Goal: Find specific page/section

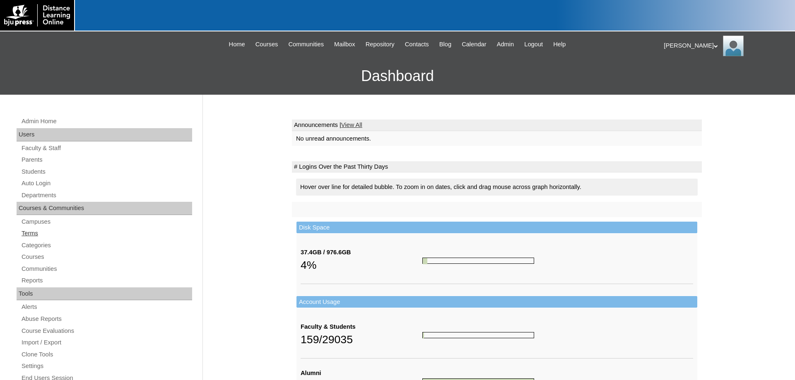
click at [26, 236] on link "Terms" at bounding box center [106, 233] width 171 height 10
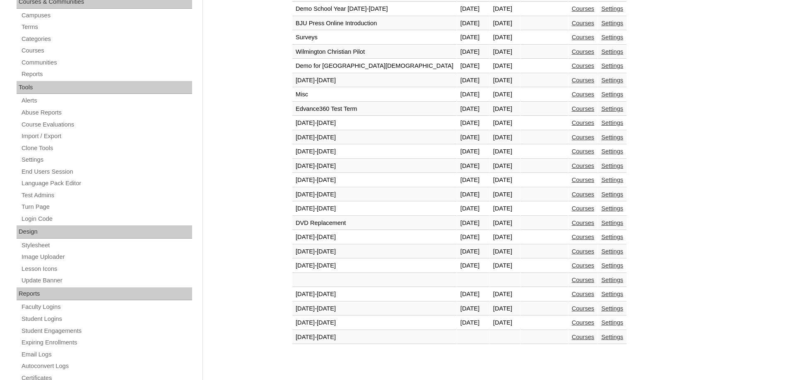
scroll to position [211, 0]
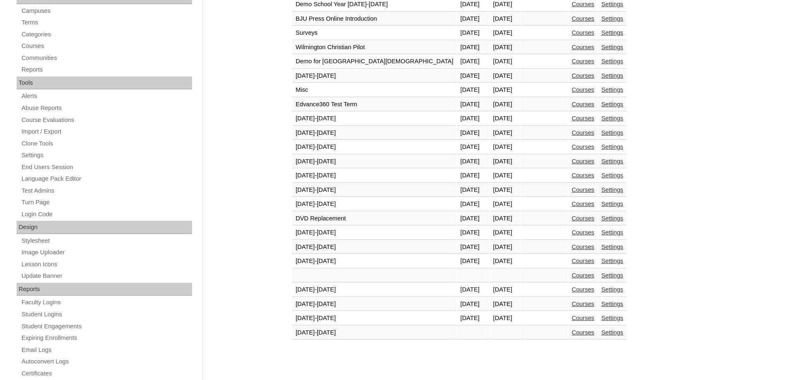
click at [572, 319] on link "Courses" at bounding box center [583, 318] width 23 height 7
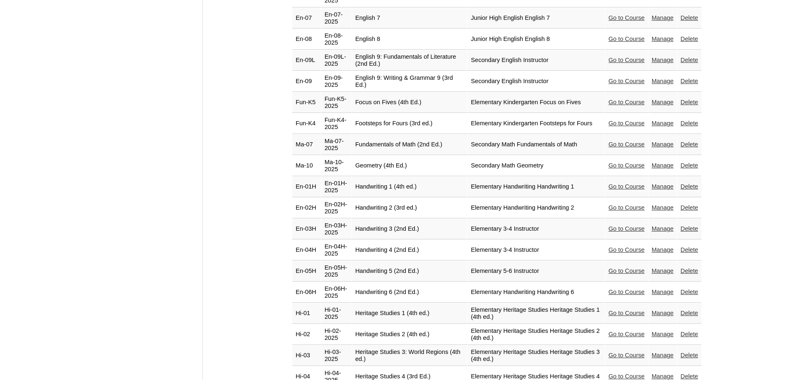
scroll to position [1098, 0]
